Goal: Find specific page/section: Find specific page/section

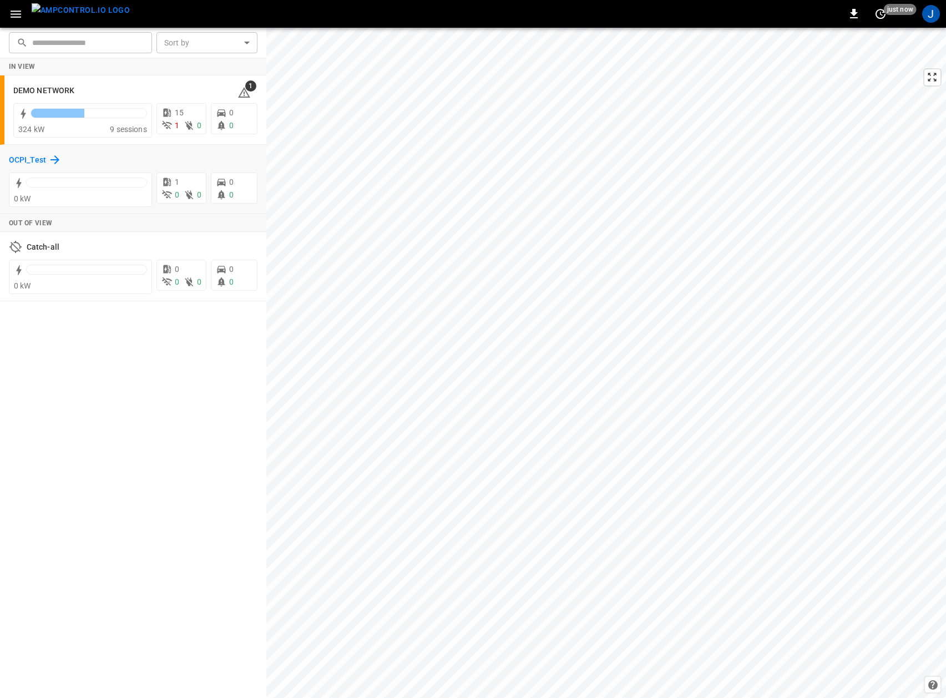
click at [27, 160] on h6 "OCPI_Test" at bounding box center [27, 160] width 37 height 12
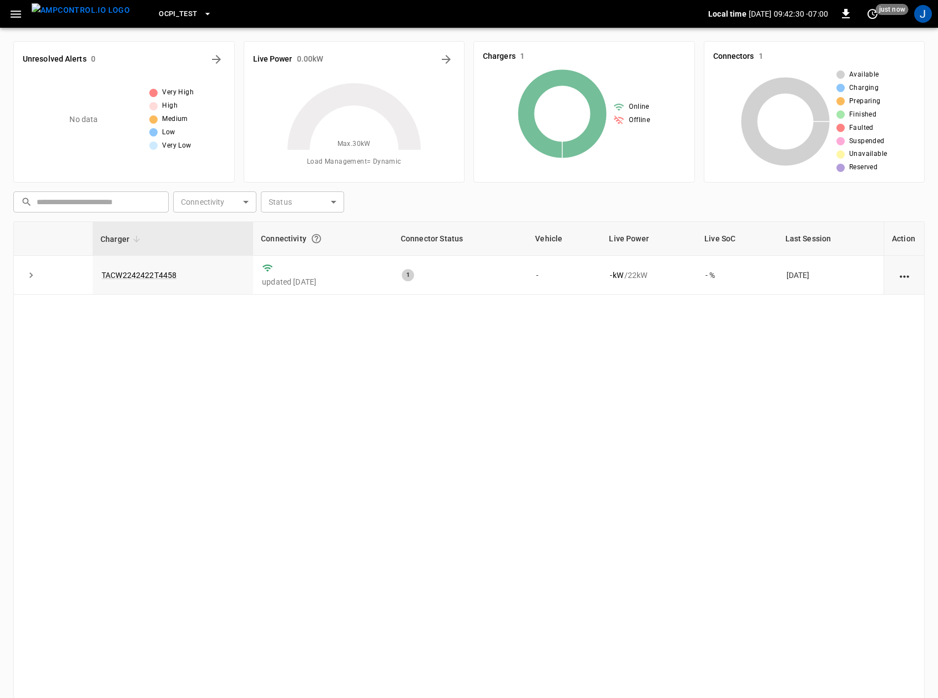
click at [15, 14] on icon "button" at bounding box center [16, 14] width 14 height 14
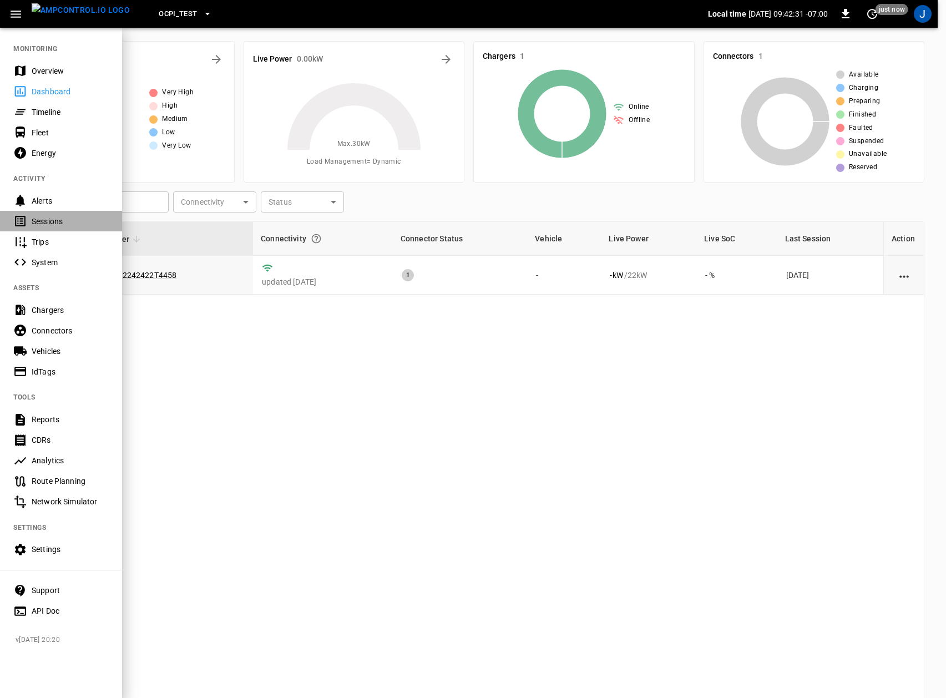
click at [44, 215] on div "Sessions" at bounding box center [61, 221] width 122 height 21
